Goal: Find specific page/section: Find specific page/section

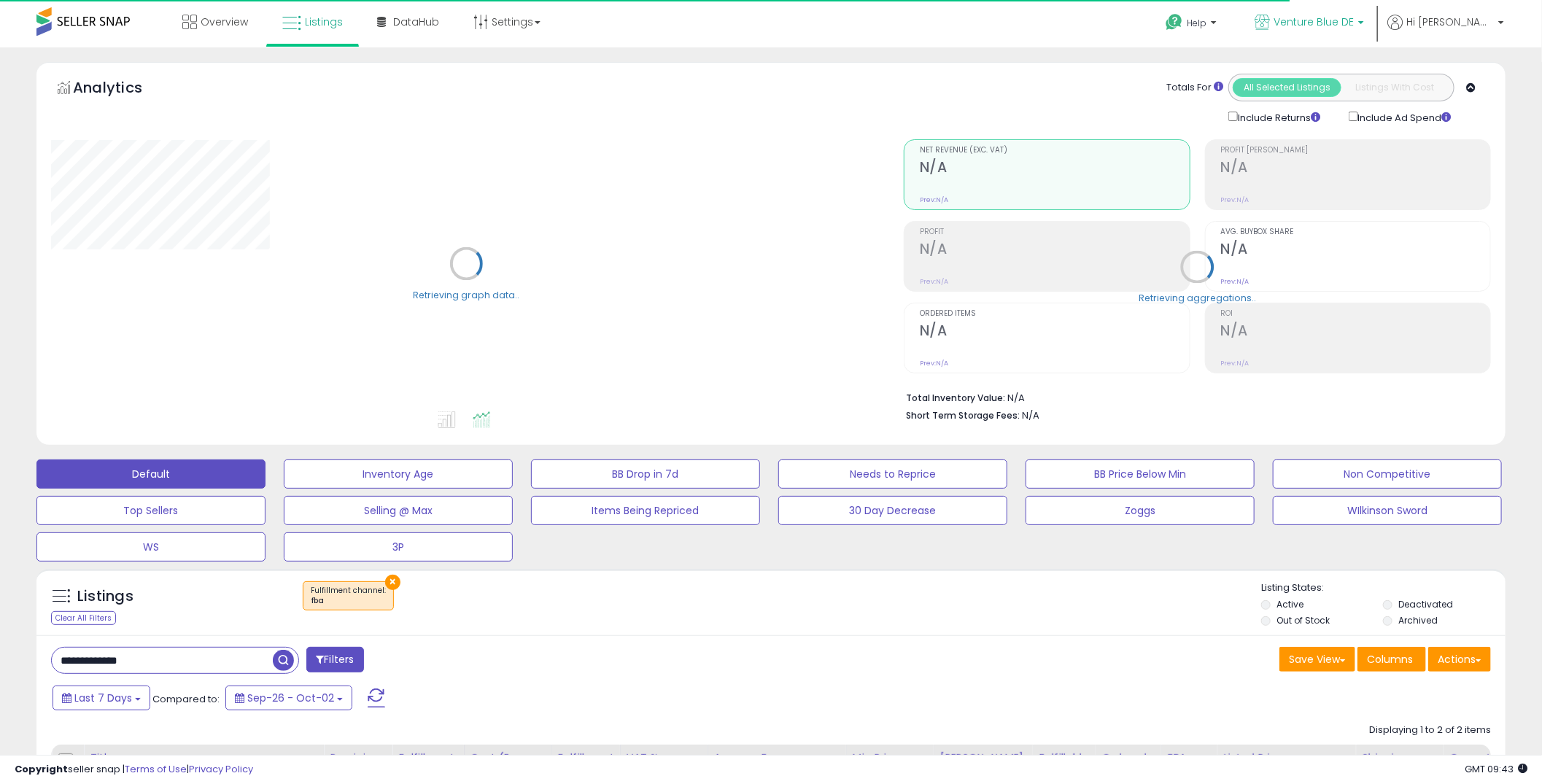
click at [1354, 22] on span "Venture Blue DE" at bounding box center [1313, 22] width 80 height 15
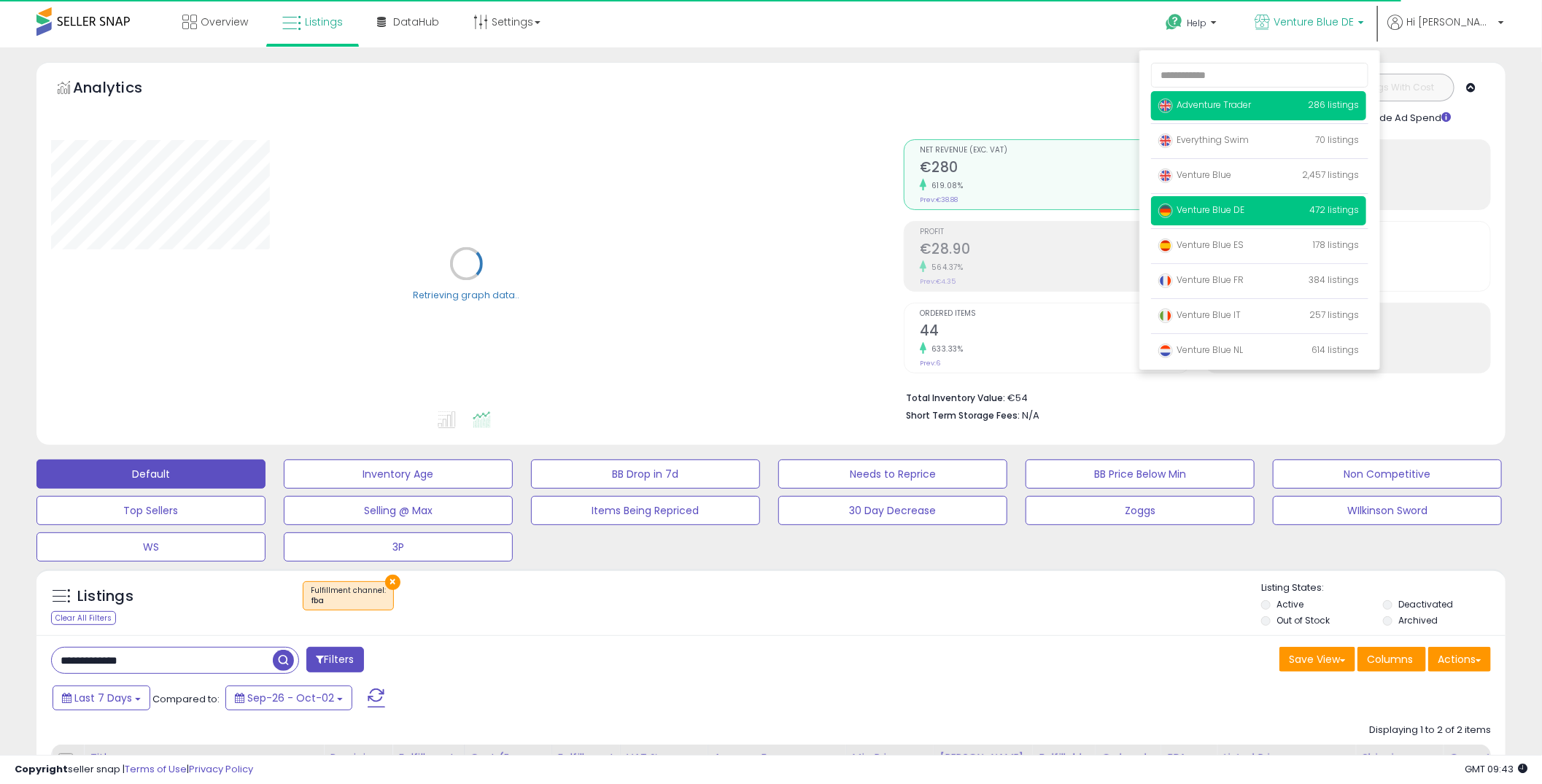
click at [1321, 104] on p "Adventure Trader 286 listings" at bounding box center [1258, 106] width 215 height 30
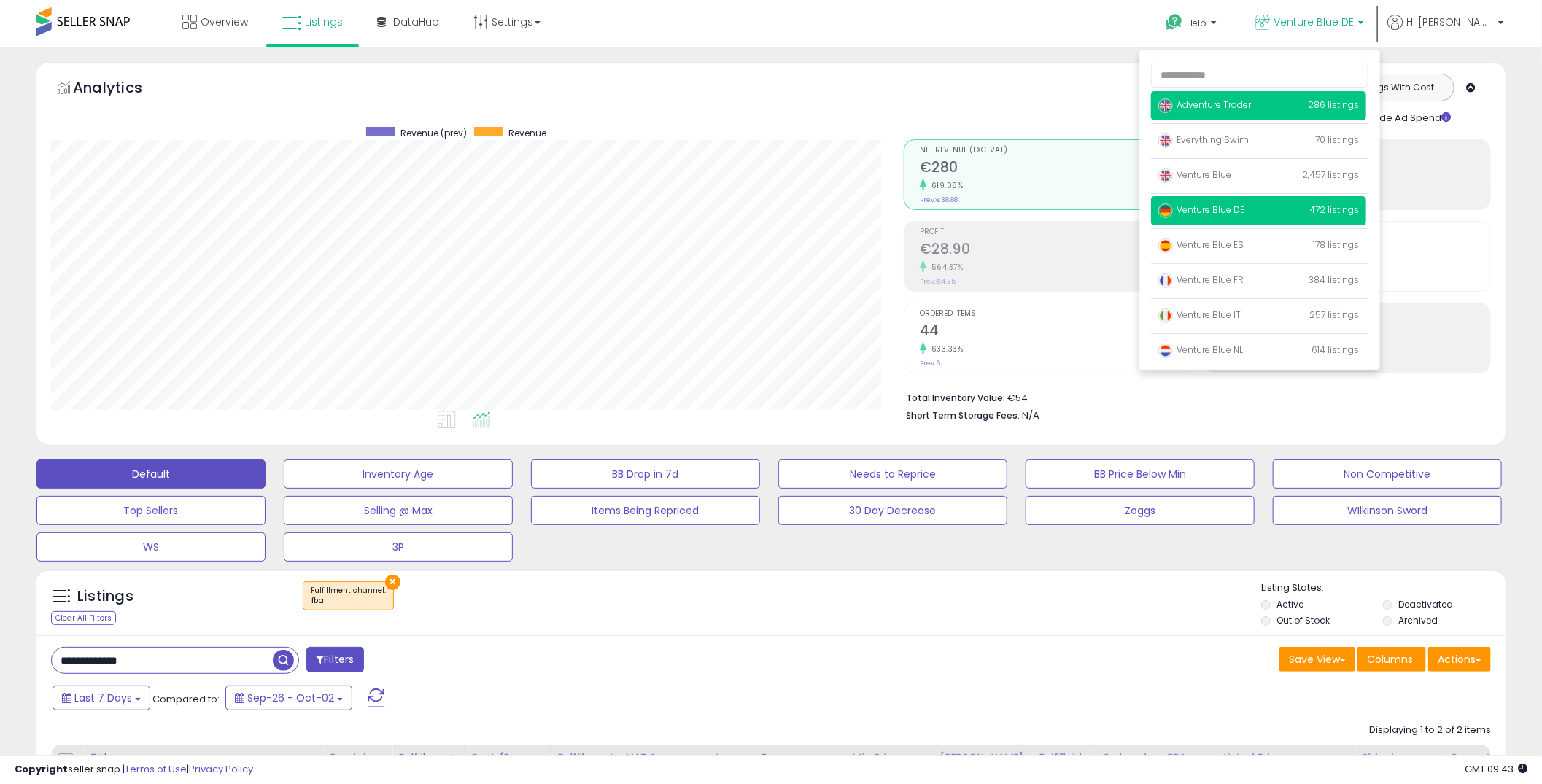
scroll to position [299, 854]
click at [1245, 101] on span "Adventure Trader" at bounding box center [1204, 104] width 92 height 12
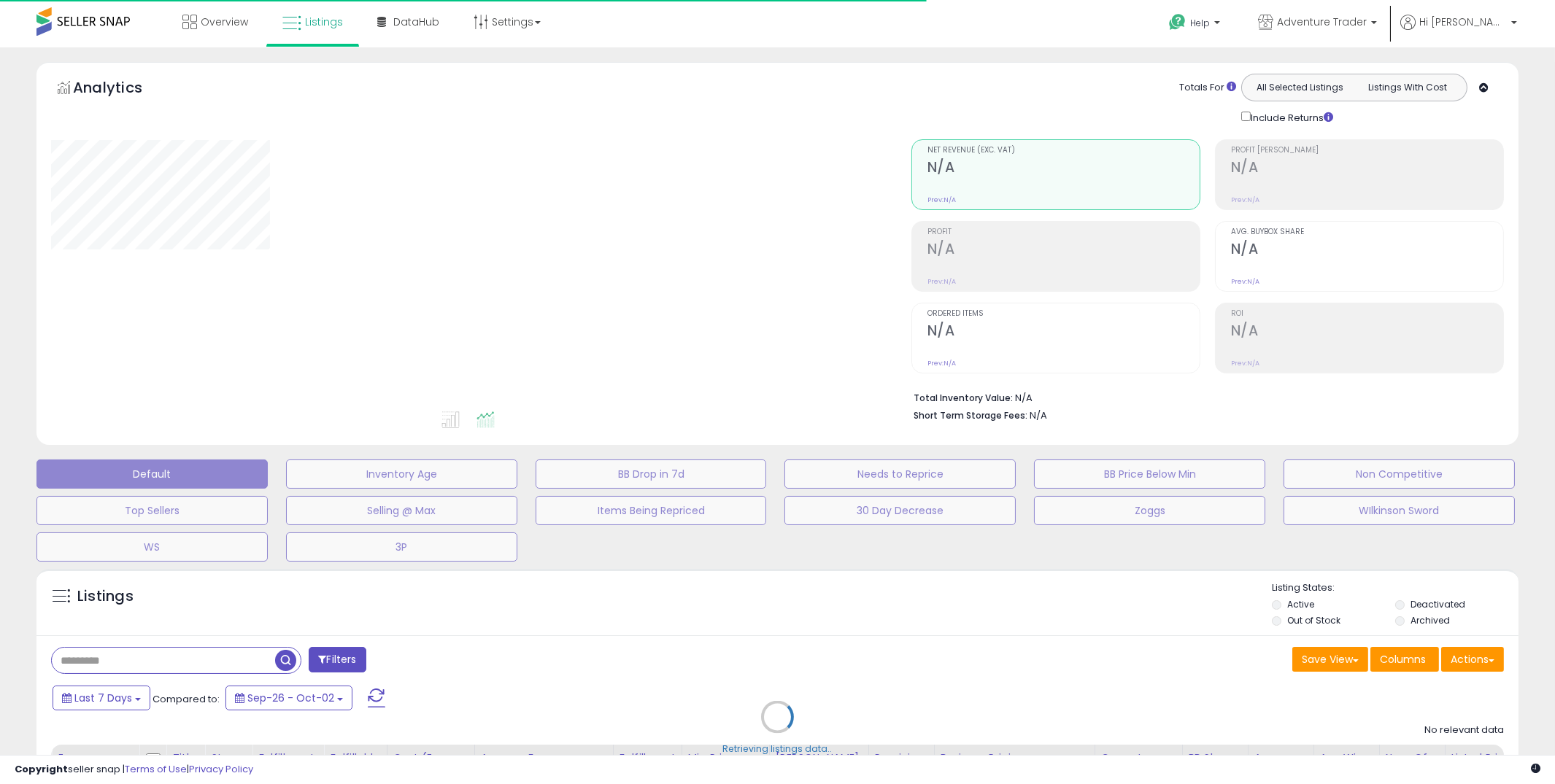
type input "**********"
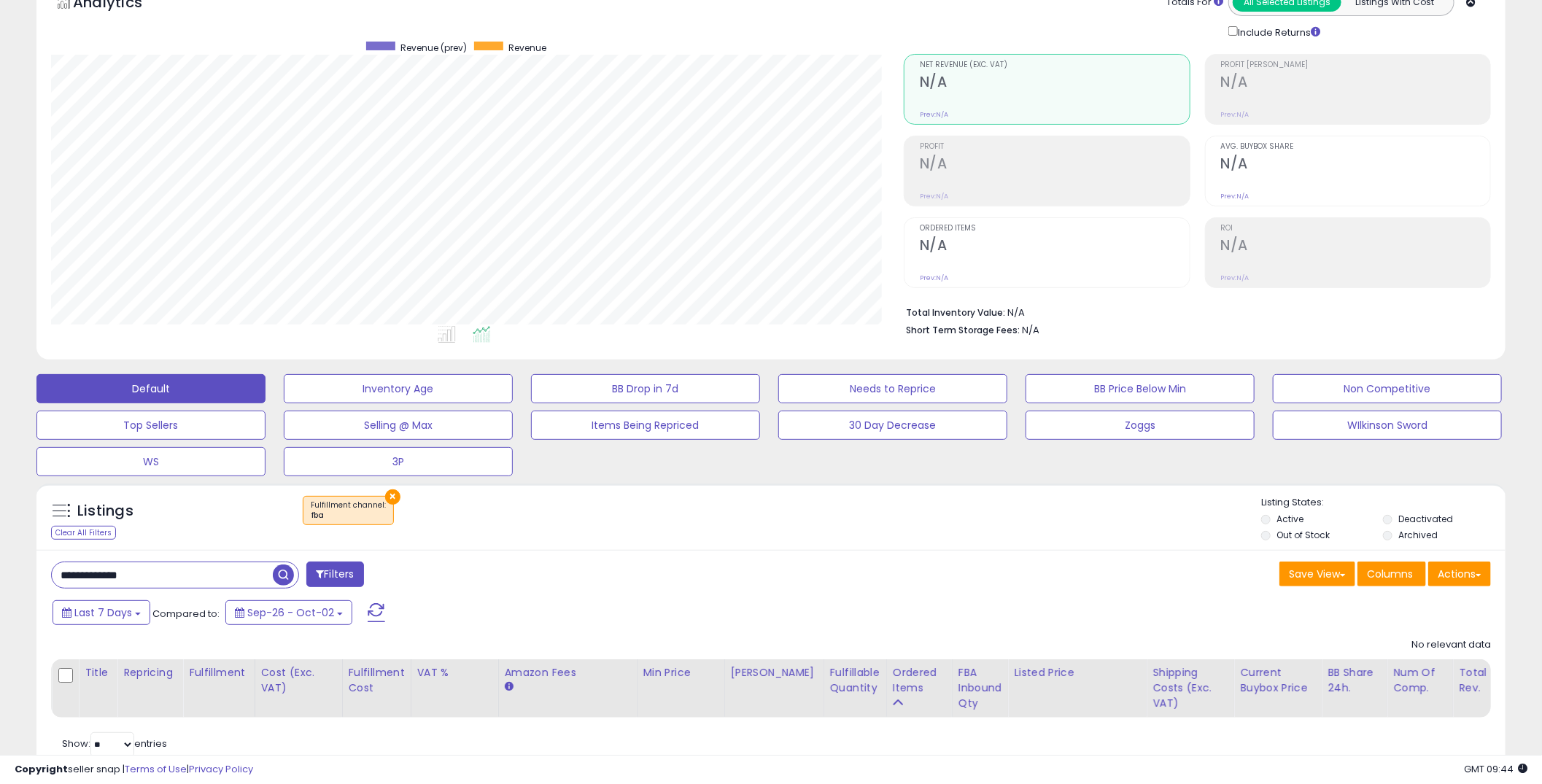
scroll to position [144, 0]
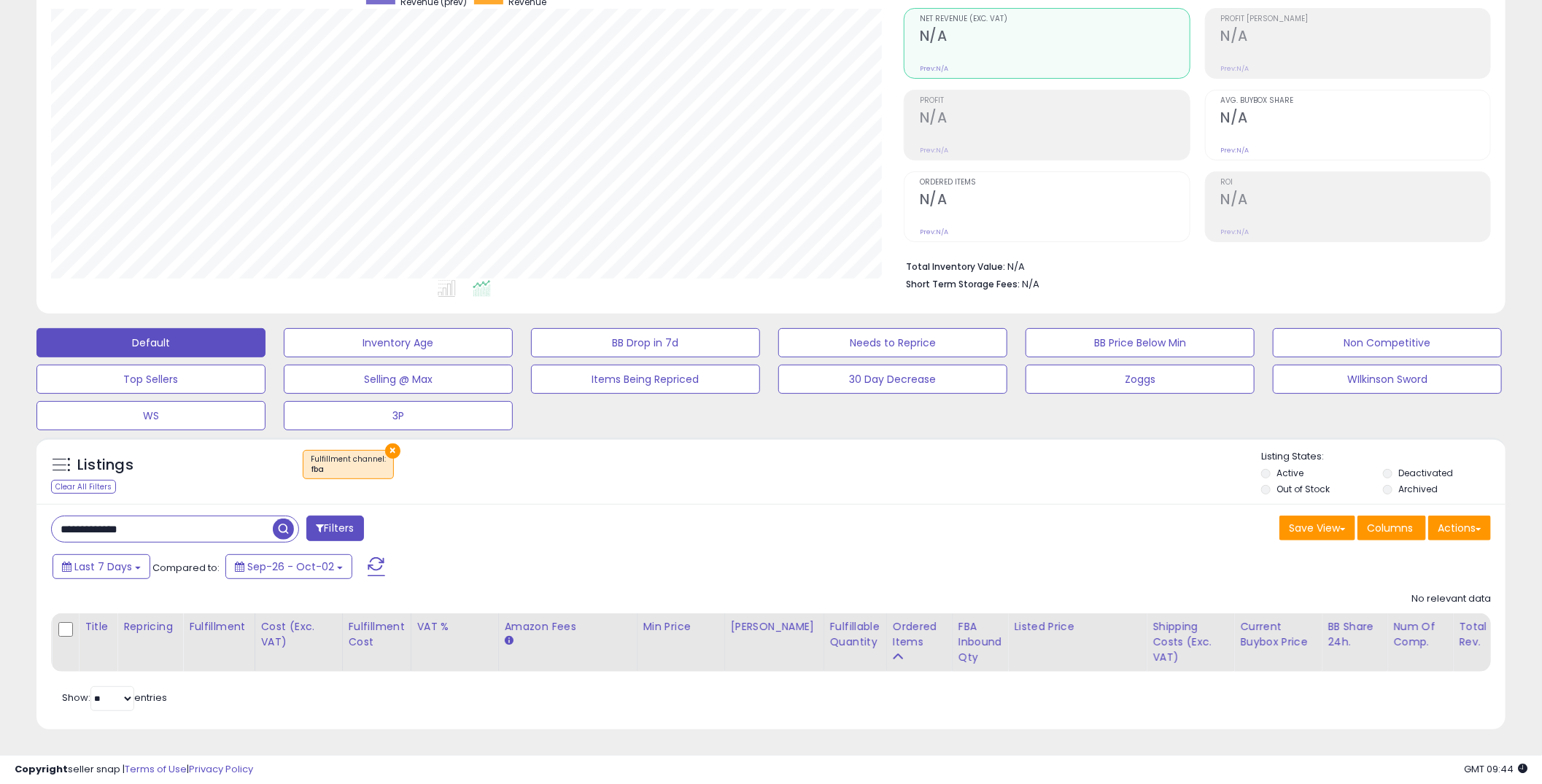
click at [264, 517] on input "**********" at bounding box center [162, 529] width 221 height 26
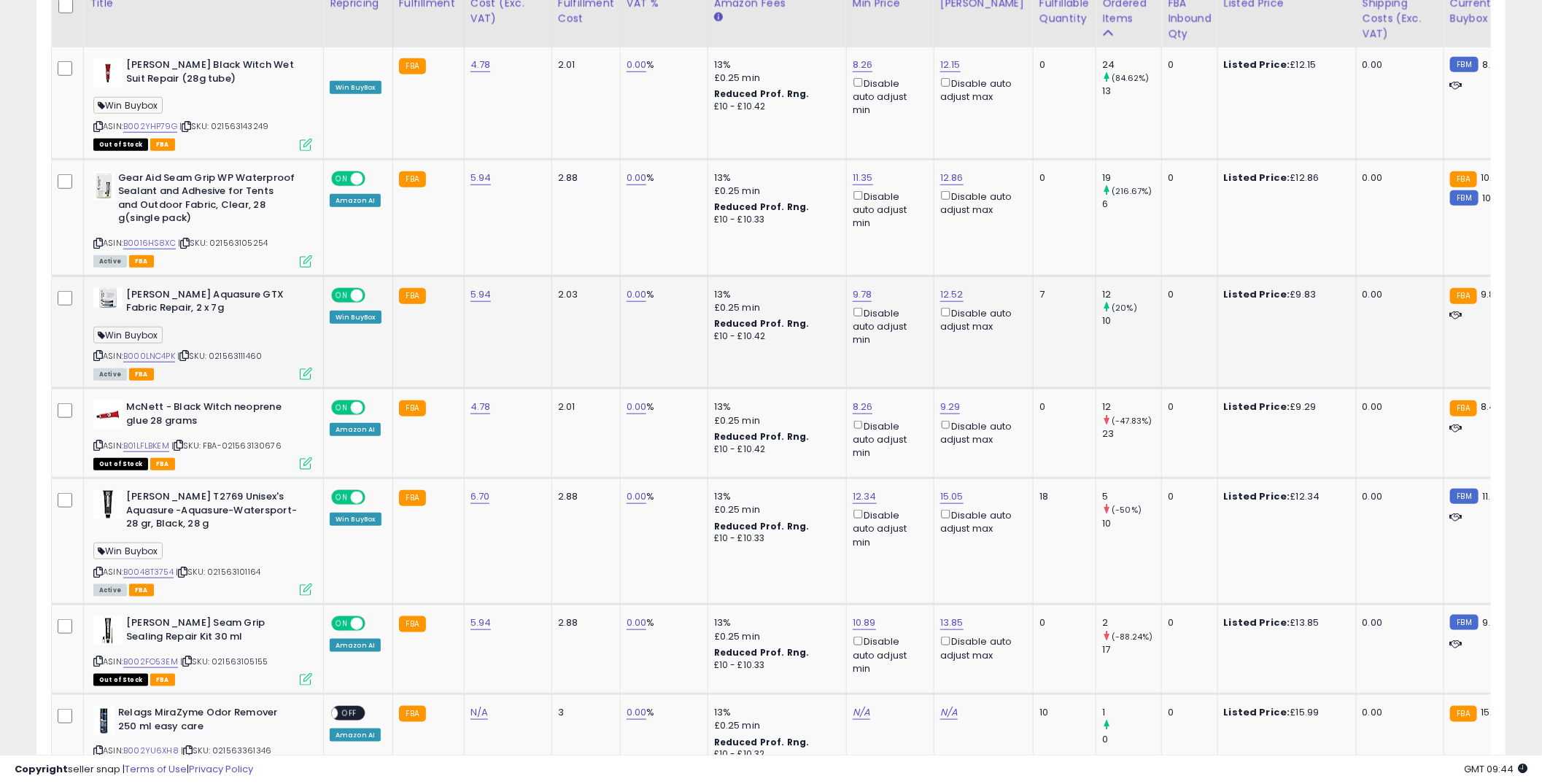
scroll to position [630, 0]
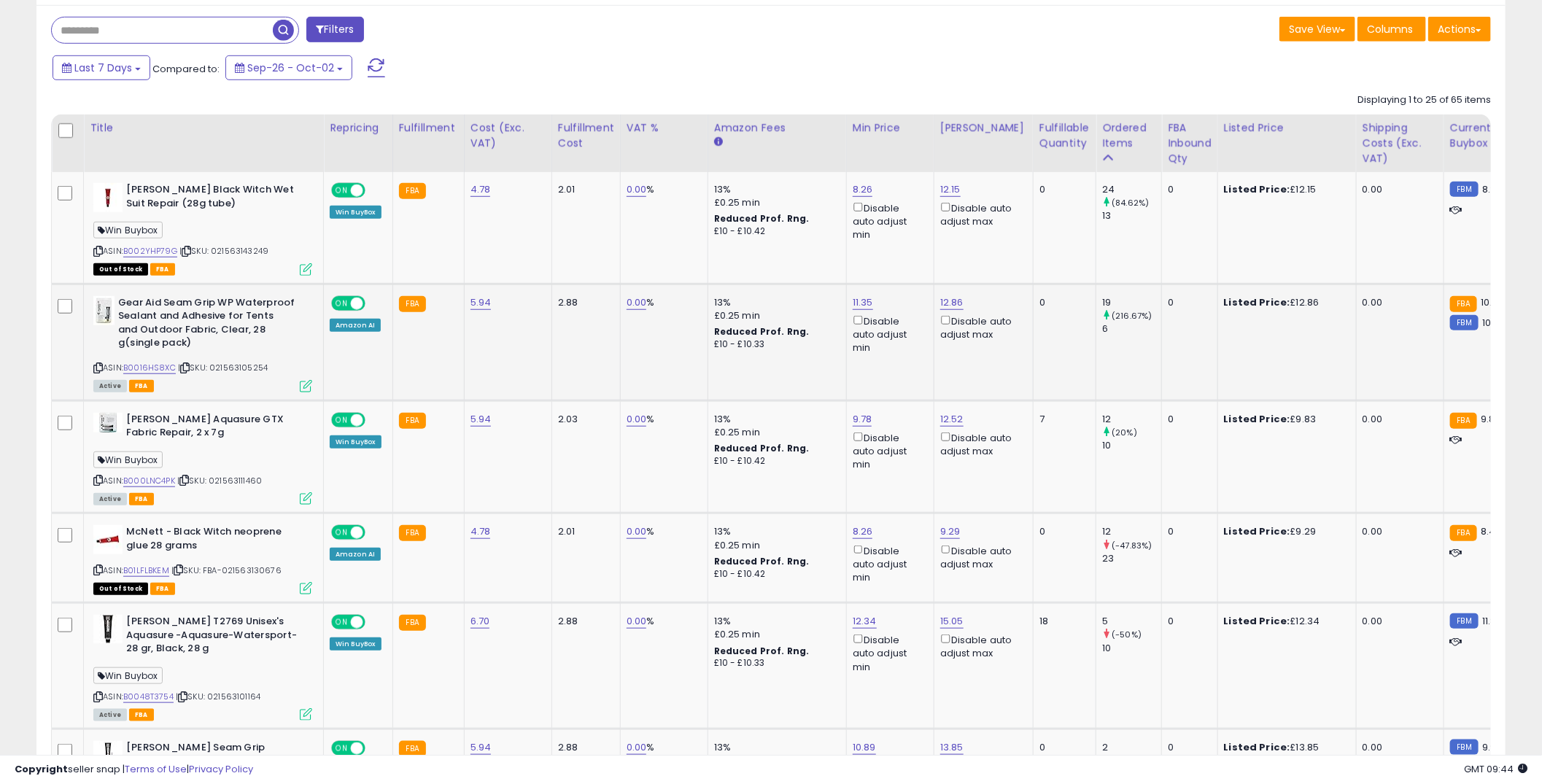
click at [244, 363] on span "| SKU: 021563105254" at bounding box center [222, 367] width 90 height 12
click at [245, 363] on span "| SKU: 021563105254" at bounding box center [222, 367] width 90 height 12
copy span "021563105254"
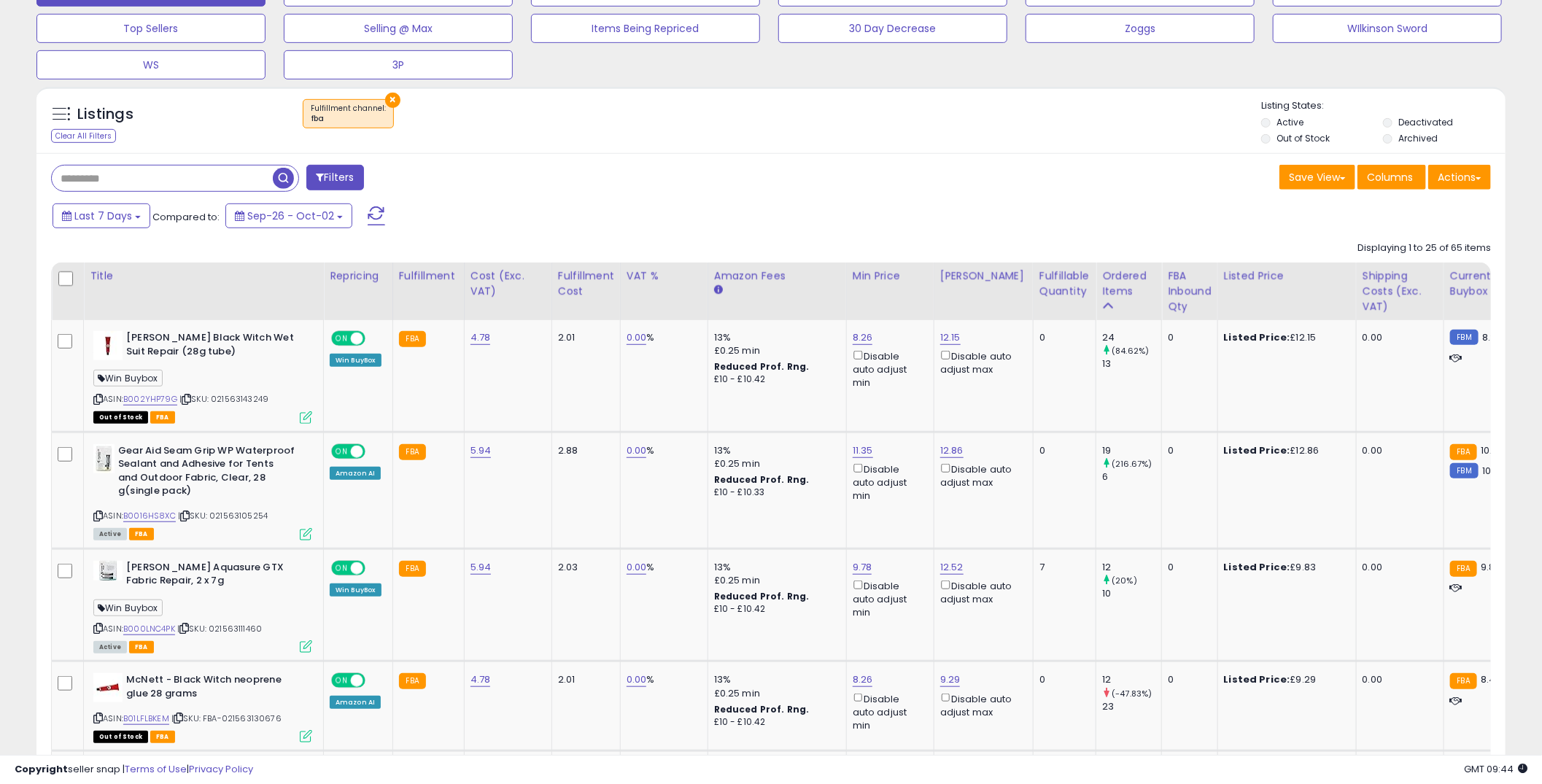
scroll to position [361, 0]
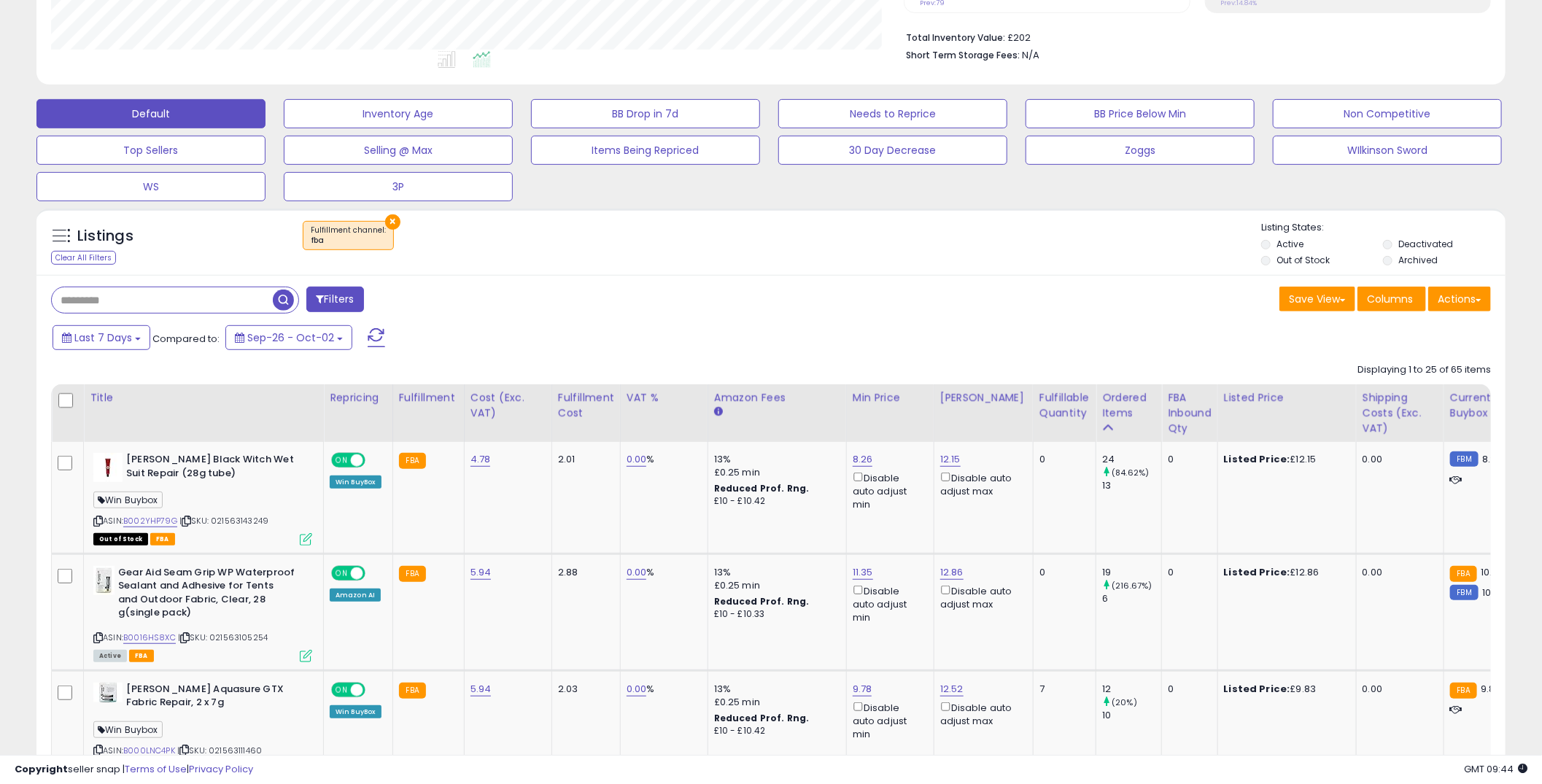
click at [387, 214] on button "×" at bounding box center [392, 221] width 16 height 16
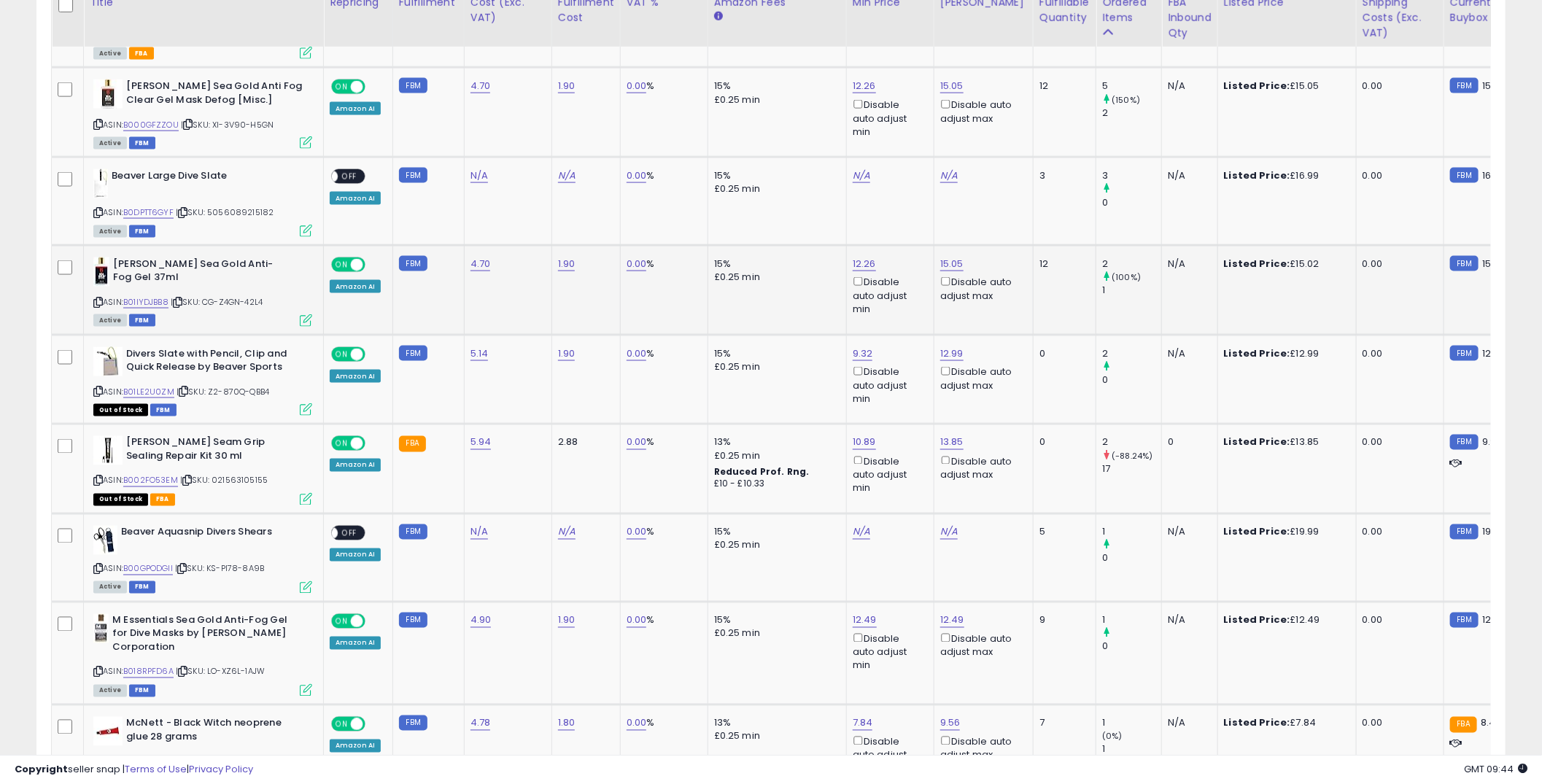
scroll to position [1293, 0]
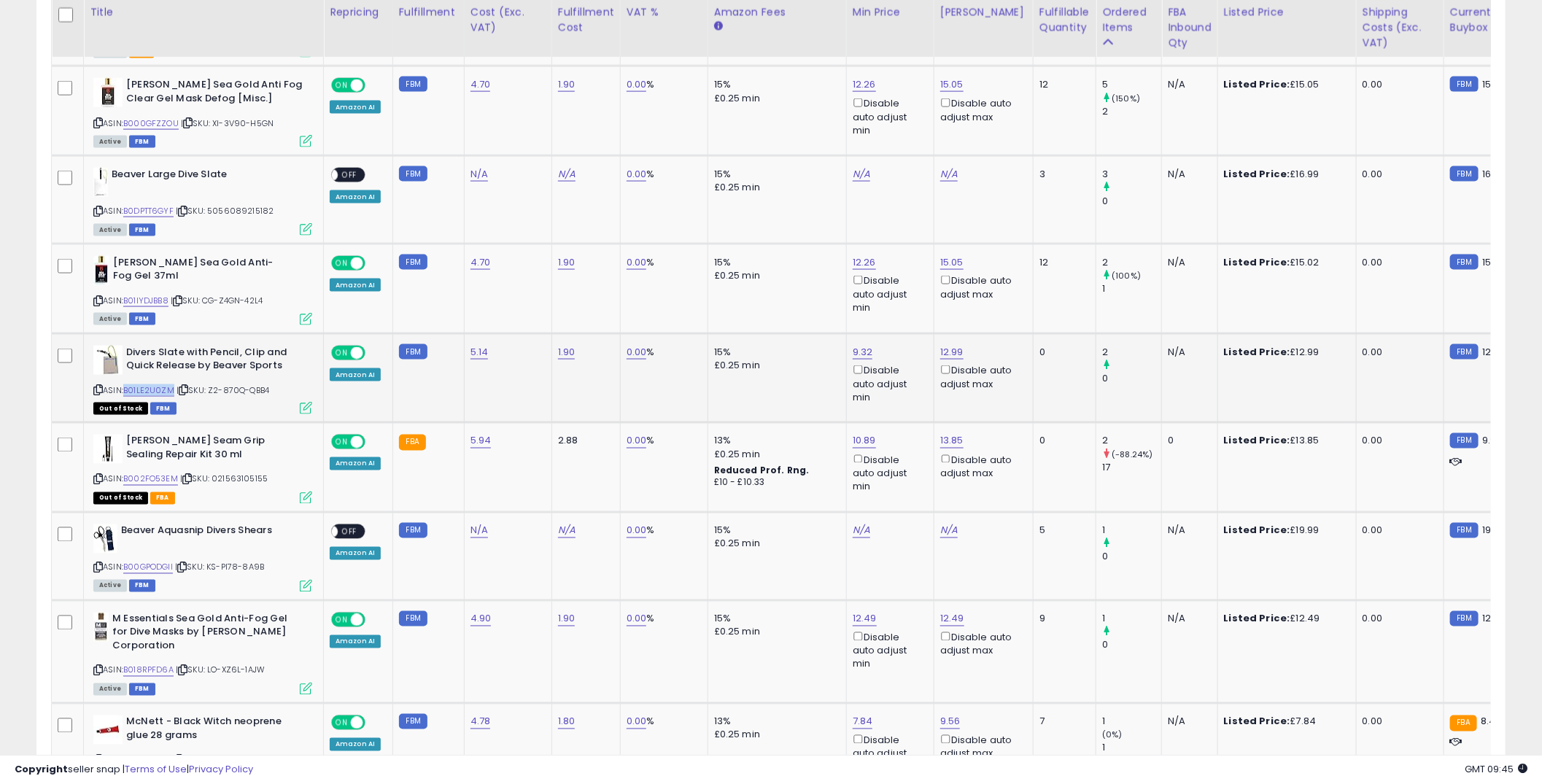
drag, startPoint x: 173, startPoint y: 382, endPoint x: 126, endPoint y: 379, distance: 47.1
click at [126, 379] on div "ASIN: B01LE2U0ZM | SKU: Z2-870Q-QBB4 Out of Stock FBM" at bounding box center [202, 380] width 219 height 68
copy link "B01LE2U0ZM"
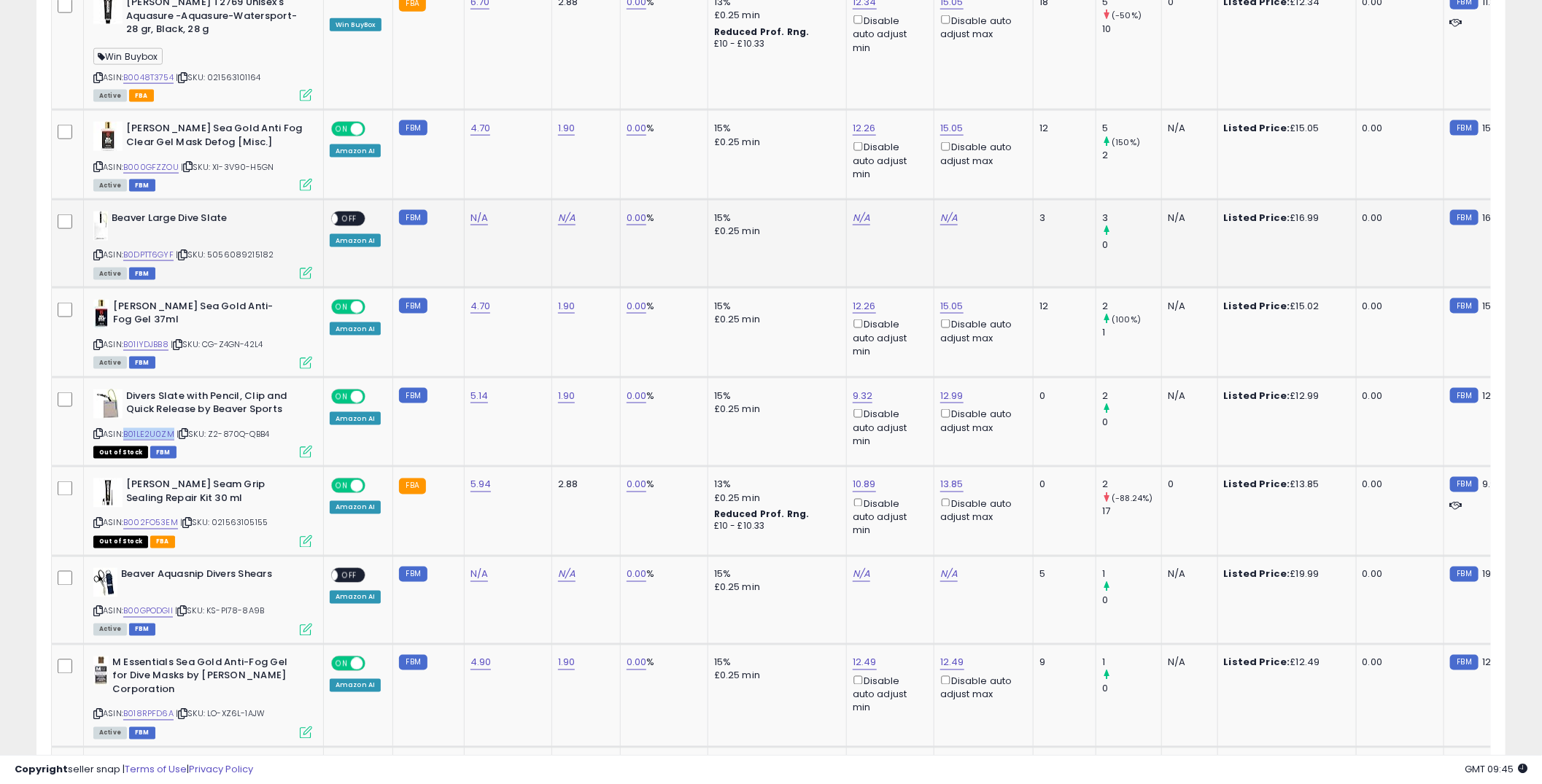
scroll to position [1131, 0]
